Goal: Transaction & Acquisition: Obtain resource

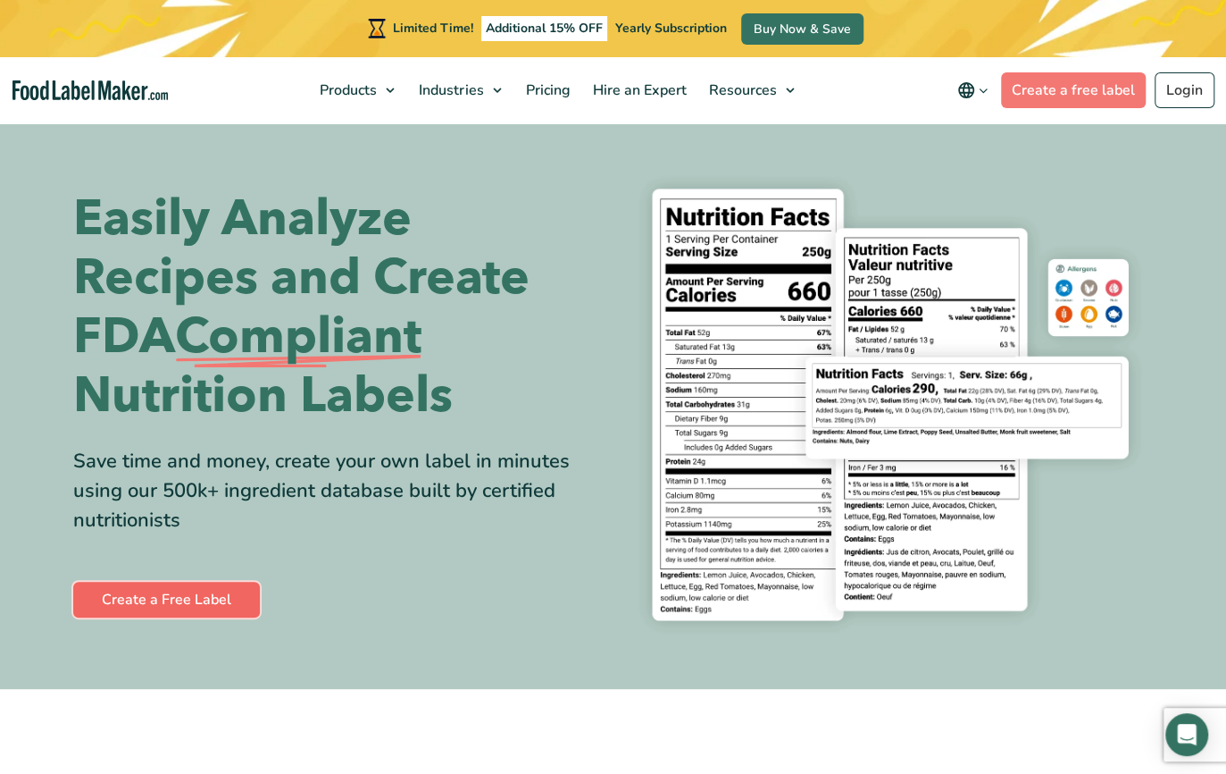
click at [165, 596] on link "Create a Free Label" at bounding box center [166, 599] width 187 height 36
